Goal: Register for event/course

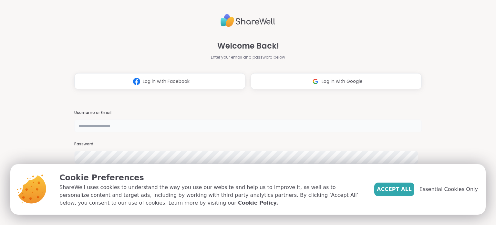
type input "********"
click at [481, 139] on div "Welcome Back! Enter your email and password below Log in with Facebook Log in w…" at bounding box center [248, 112] width 496 height 225
click at [407, 189] on span "Accept All" at bounding box center [394, 189] width 35 height 8
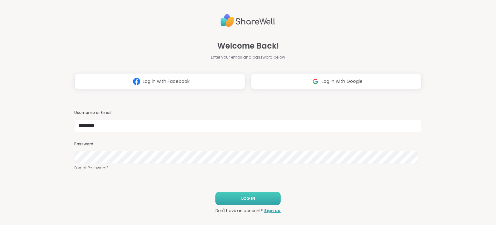
click at [248, 196] on span "LOG IN" at bounding box center [248, 198] width 14 height 6
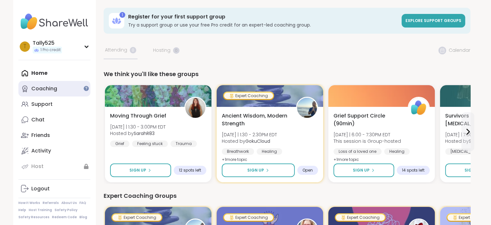
click at [53, 91] on div "Coaching" at bounding box center [44, 88] width 26 height 7
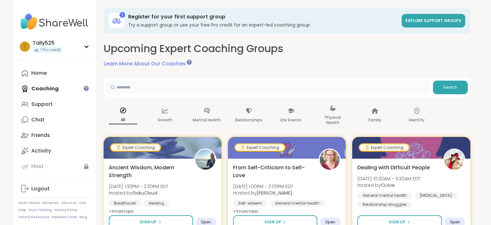
click at [201, 86] on input "text" at bounding box center [268, 86] width 324 height 13
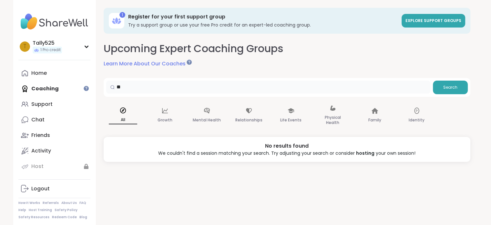
type input "*"
type input "*********"
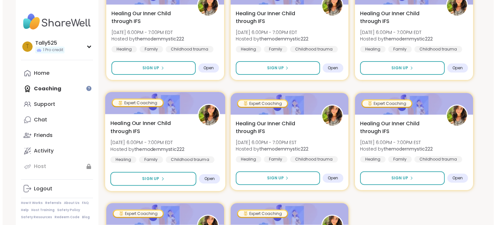
scroll to position [106, 0]
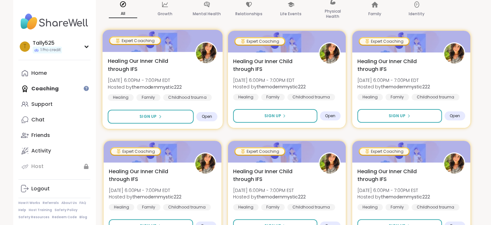
click at [152, 63] on span "Healing Our Inner Child through IFS" at bounding box center [148, 65] width 80 height 16
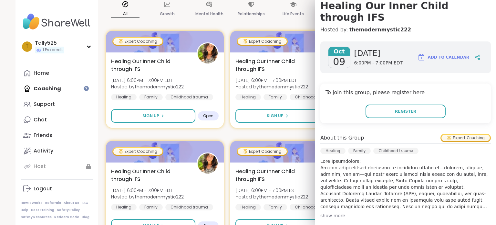
scroll to position [129, 0]
